Goal: Information Seeking & Learning: Learn about a topic

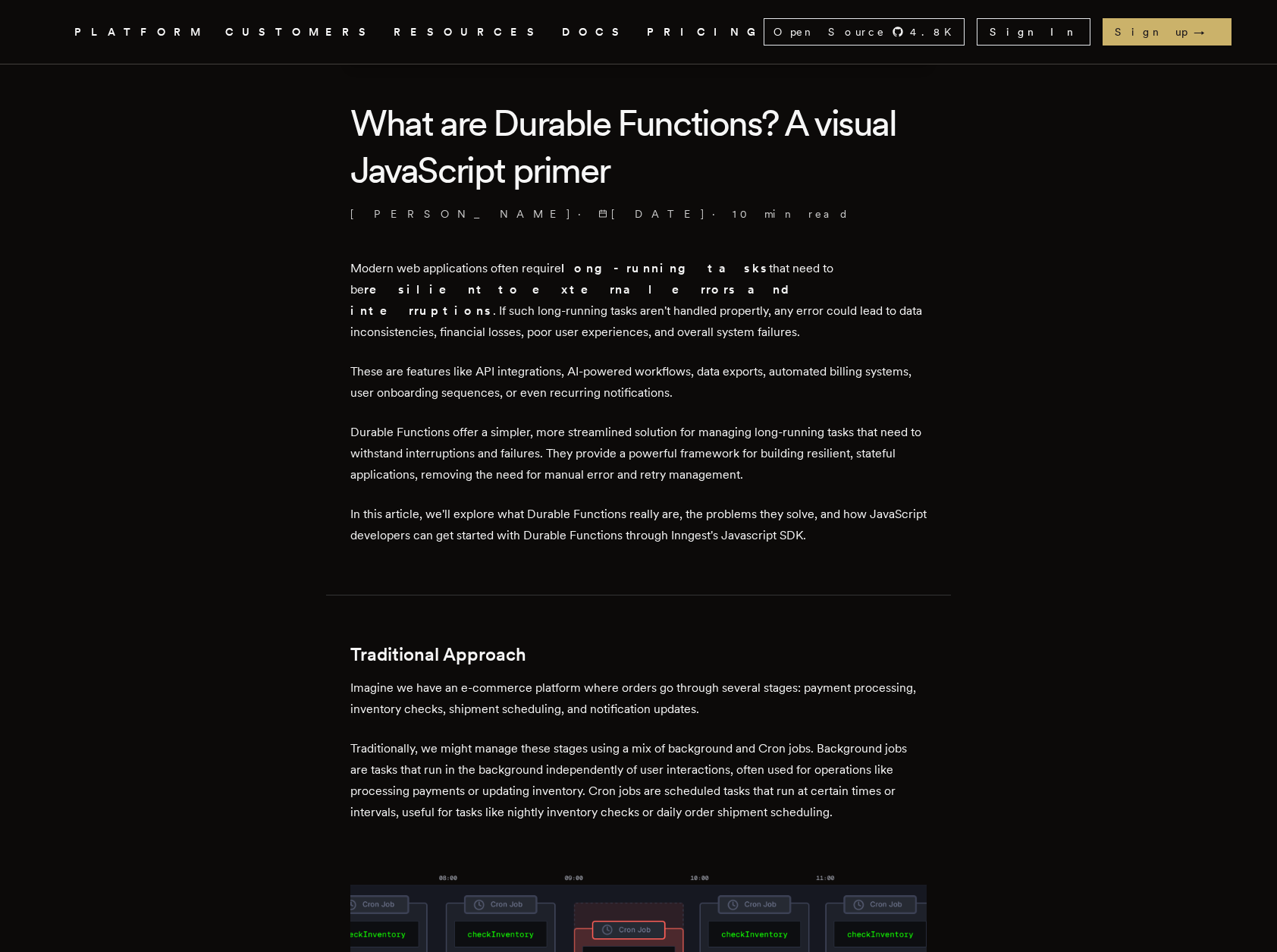
scroll to position [741, 0]
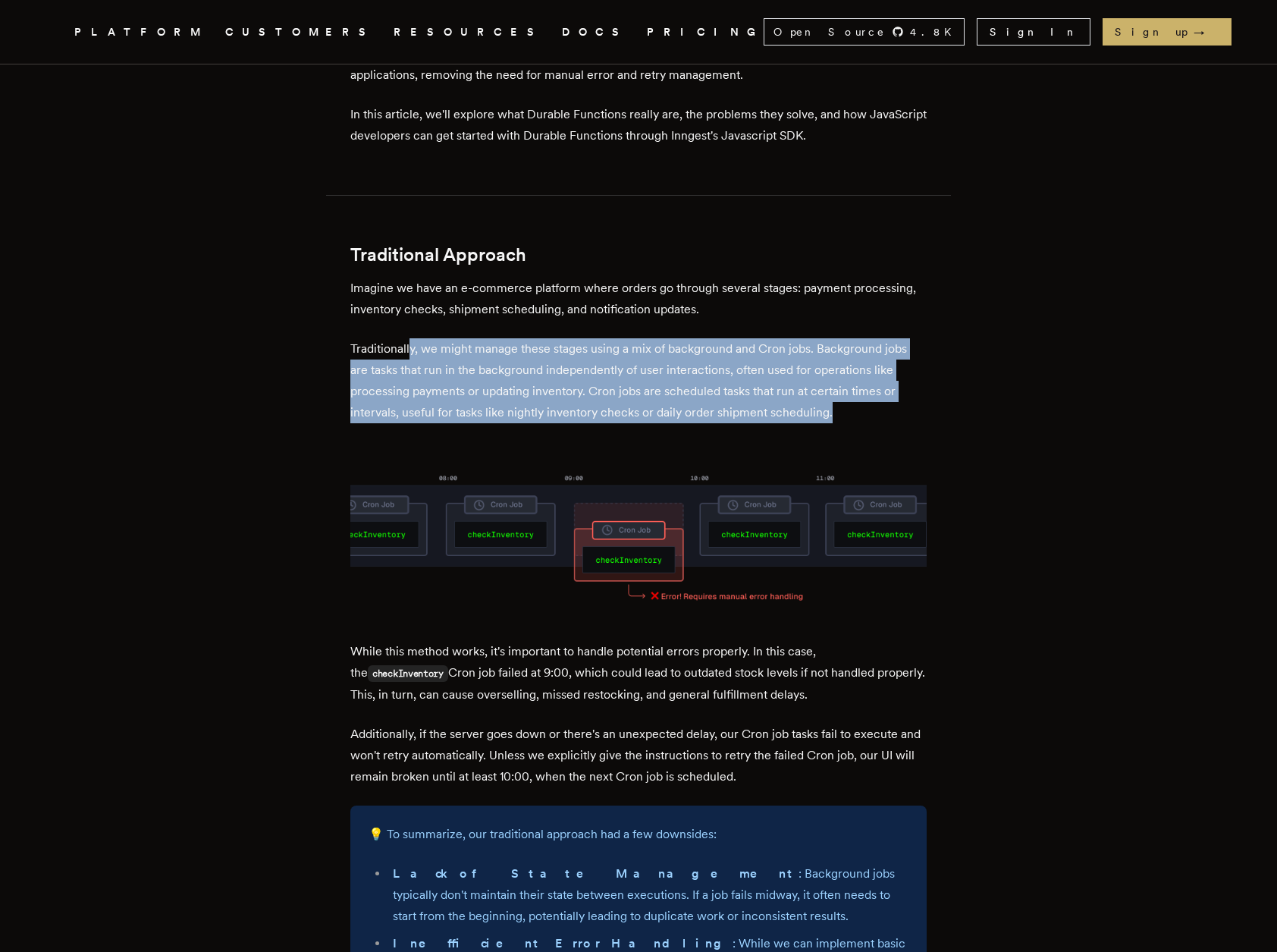
drag, startPoint x: 416, startPoint y: 336, endPoint x: 919, endPoint y: 392, distance: 506.1
click at [919, 392] on p "Traditionally, we might manage these stages using a mix of background and Cron …" at bounding box center [639, 380] width 577 height 85
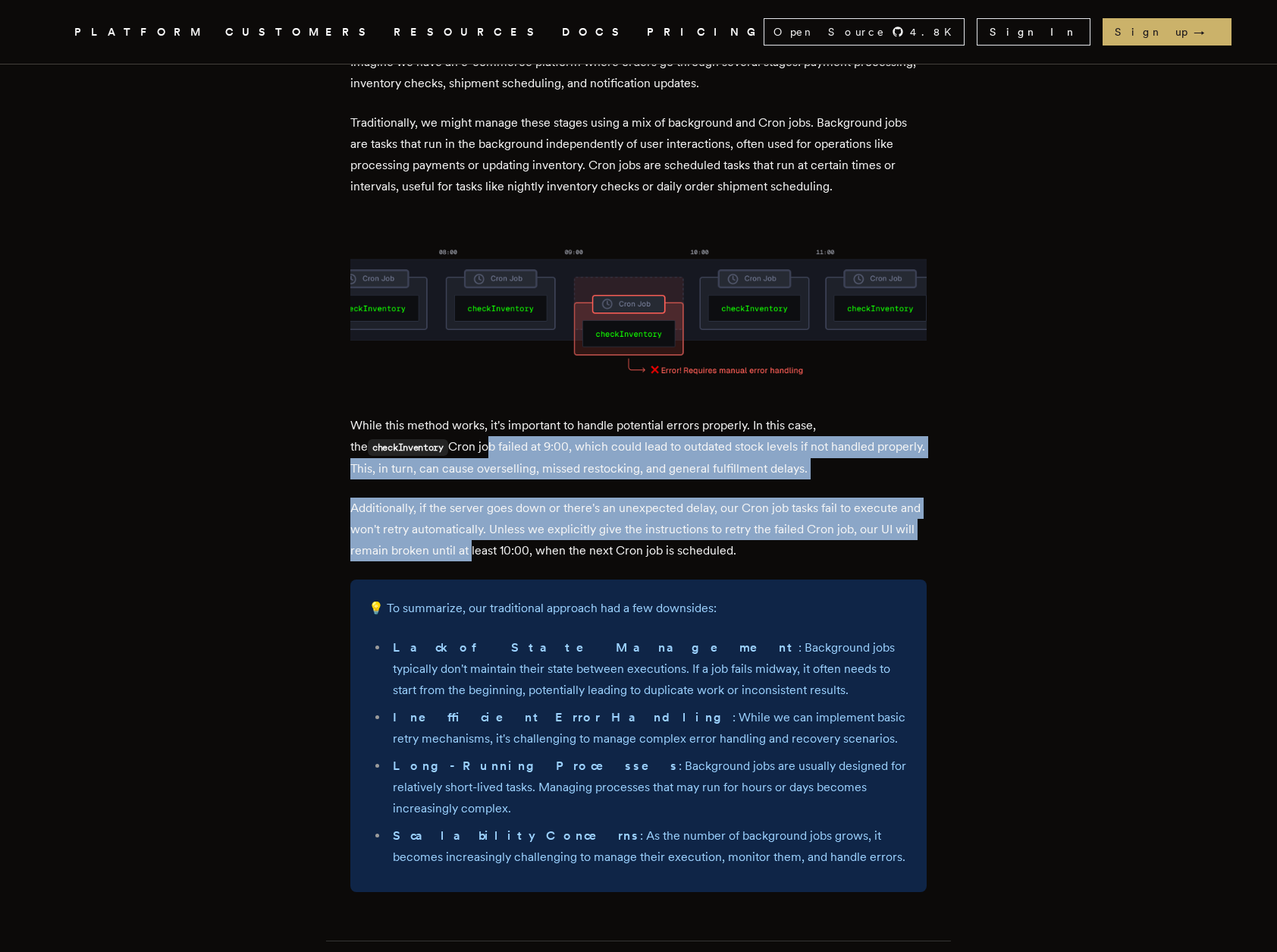
drag, startPoint x: 481, startPoint y: 429, endPoint x: 499, endPoint y: 531, distance: 103.6
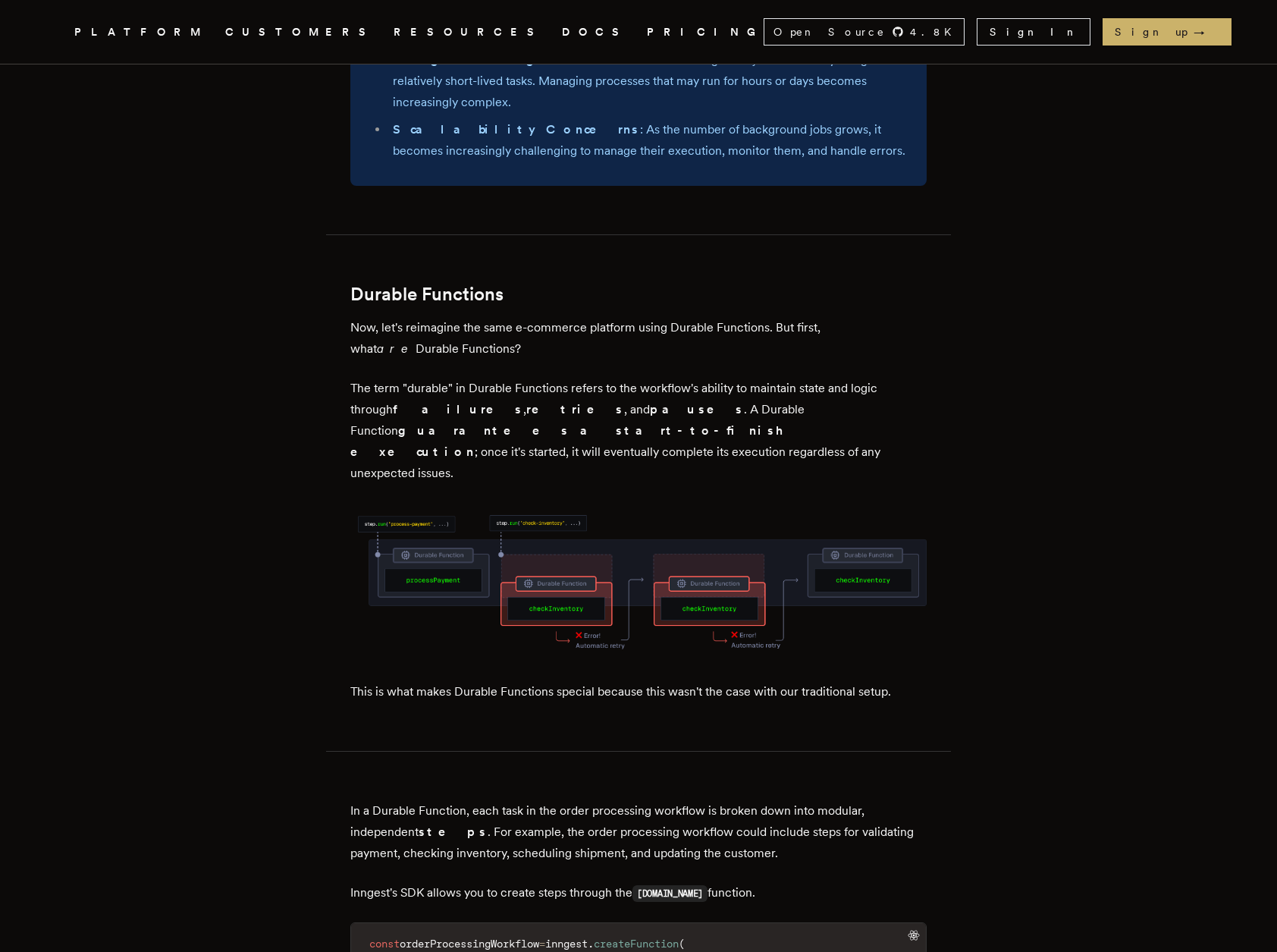
scroll to position [1682, 0]
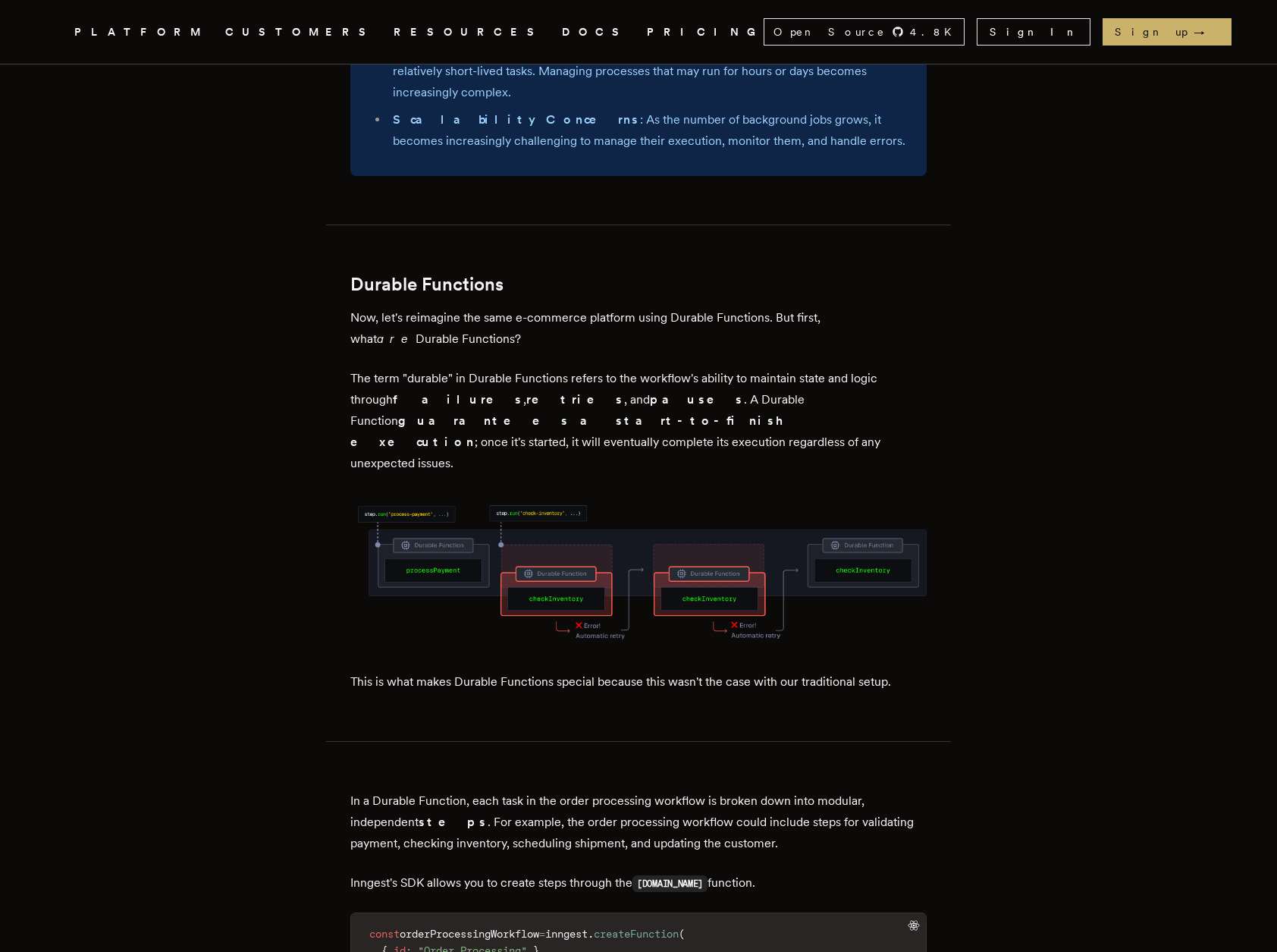
click at [761, 307] on p "Now, let's reimagine the same e-commerce platform using Durable Functions. But …" at bounding box center [639, 328] width 577 height 42
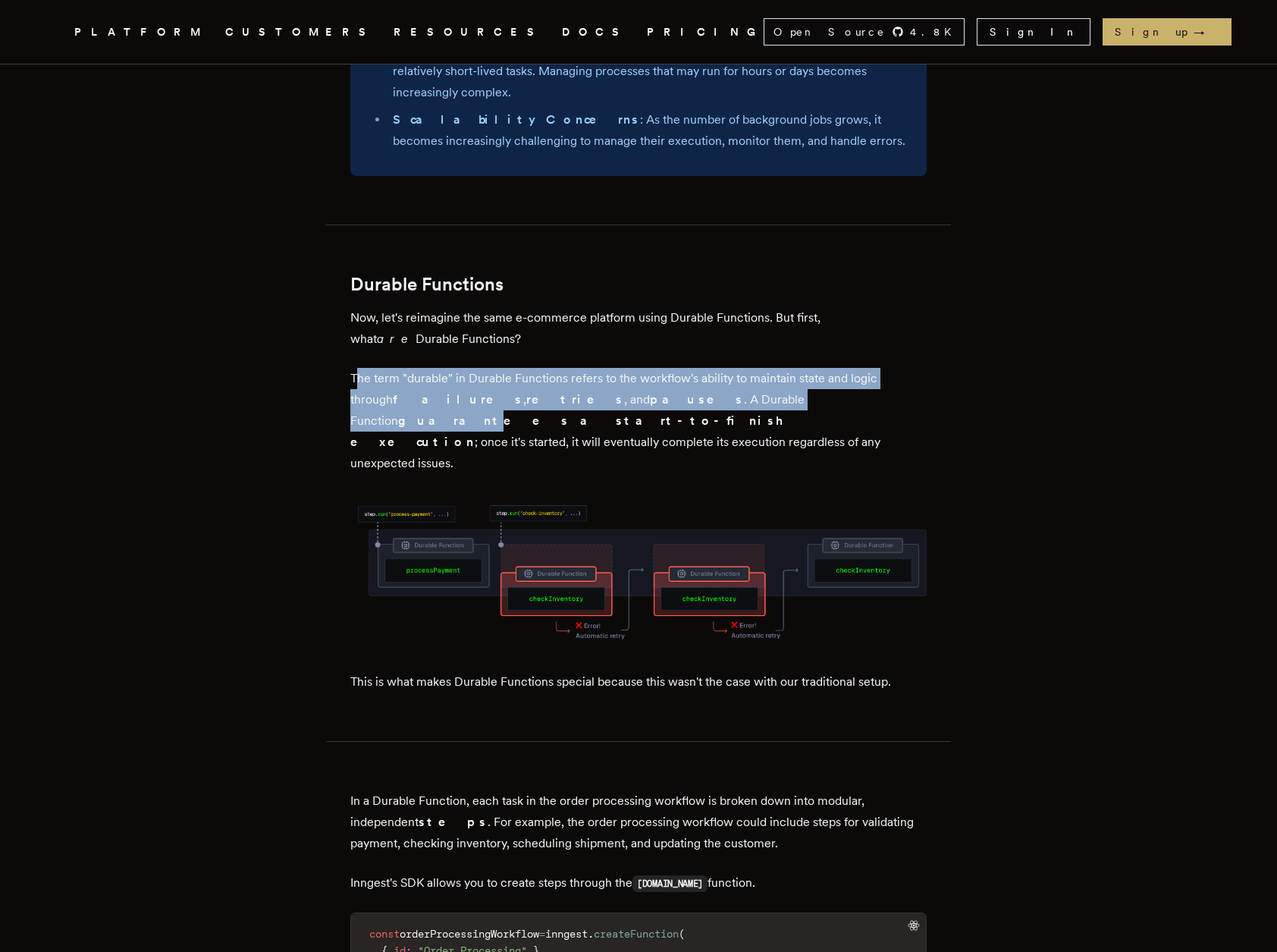
drag, startPoint x: 361, startPoint y: 332, endPoint x: 710, endPoint y: 344, distance: 349.2
click at [710, 368] on p "The term "durable" in Durable Functions refers to the workflow's ability to mai…" at bounding box center [639, 421] width 577 height 106
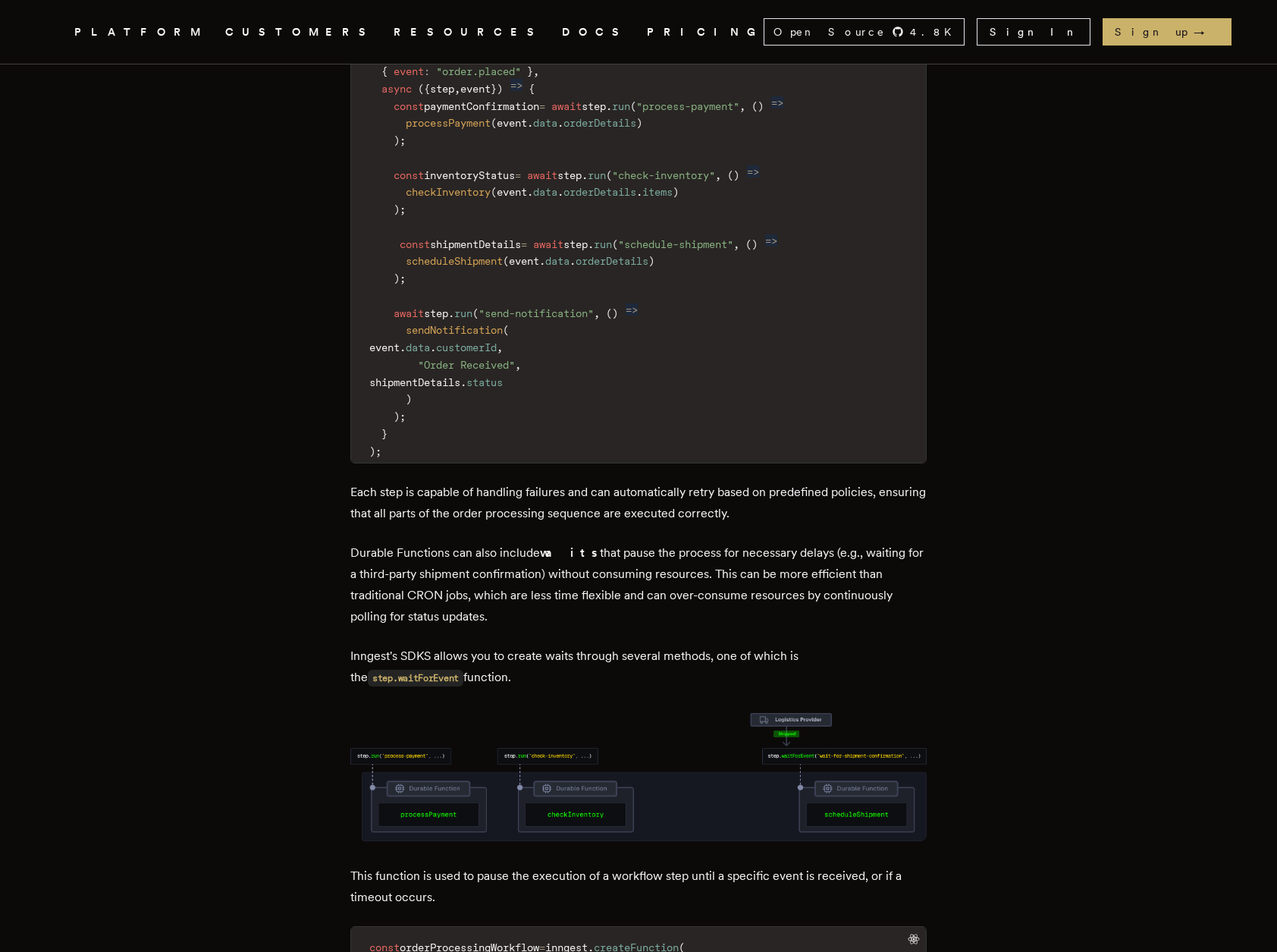
scroll to position [2422, 0]
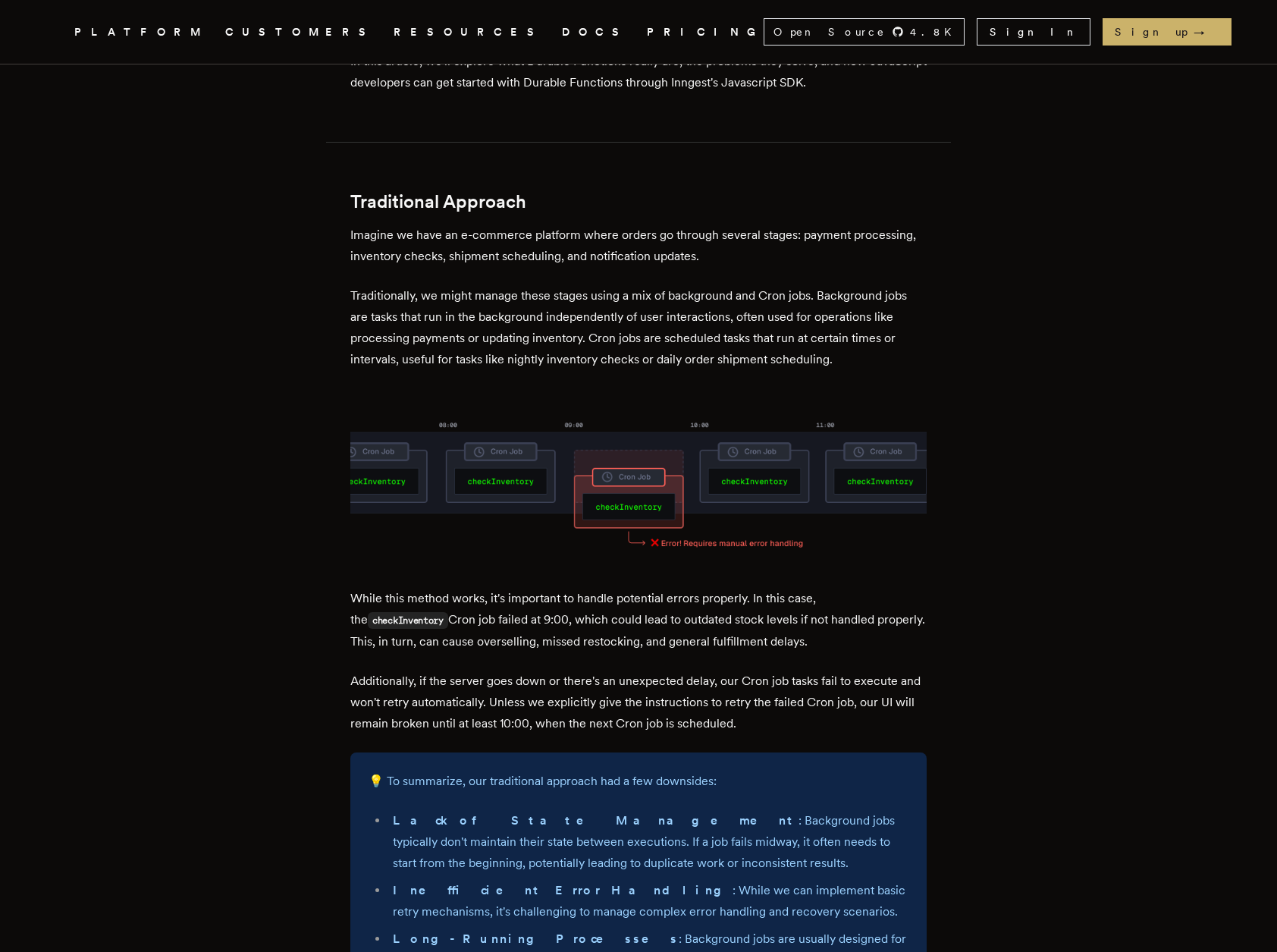
scroll to position [804, 0]
